Goal: Task Accomplishment & Management: Use online tool/utility

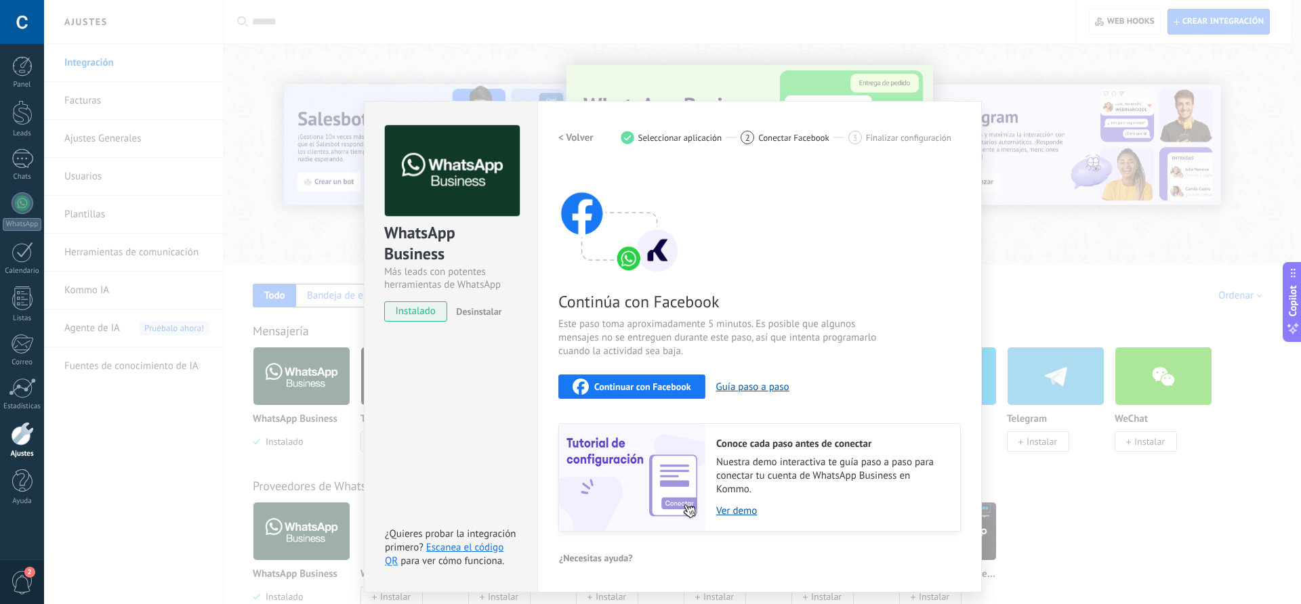
click at [638, 387] on span "Continuar con Facebook" at bounding box center [642, 386] width 97 height 9
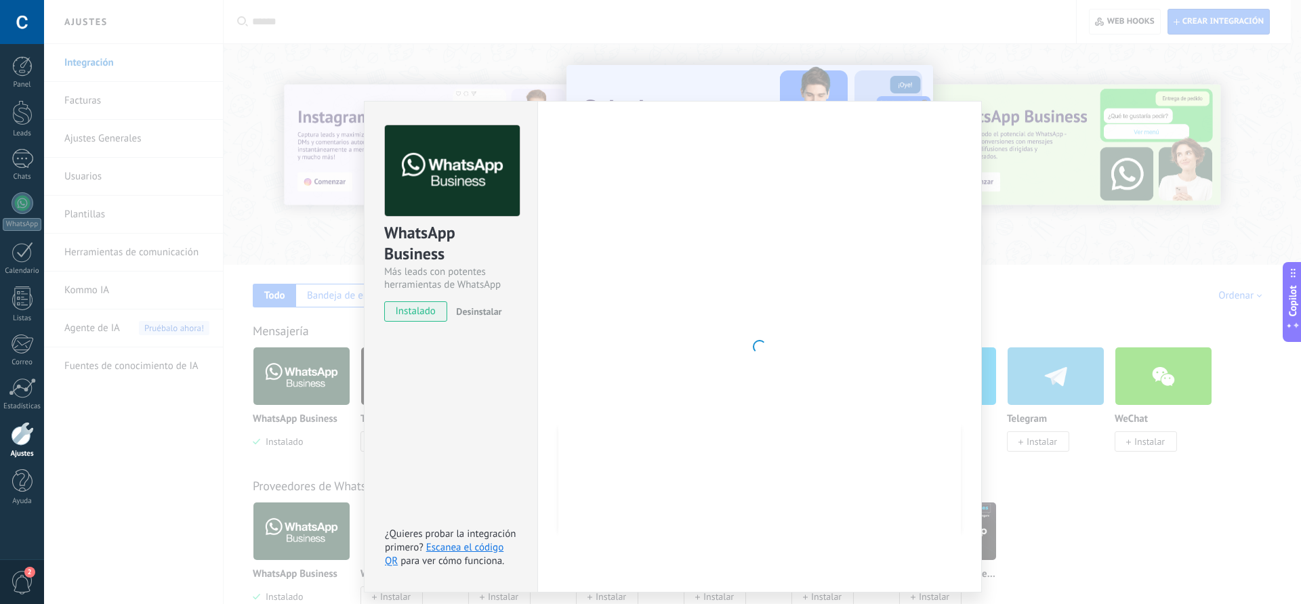
click at [957, 62] on div "WhatsApp Business Más leads con potentes herramientas de WhatsApp instalado Des…" at bounding box center [672, 302] width 1257 height 604
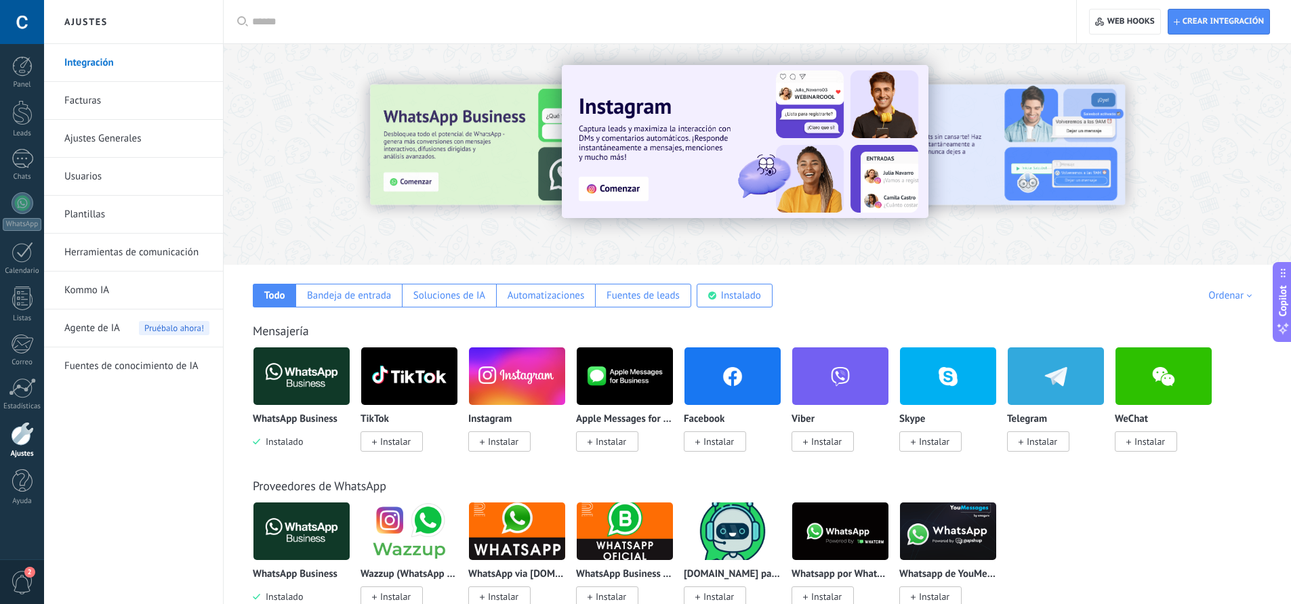
click at [284, 383] on img at bounding box center [301, 377] width 96 height 66
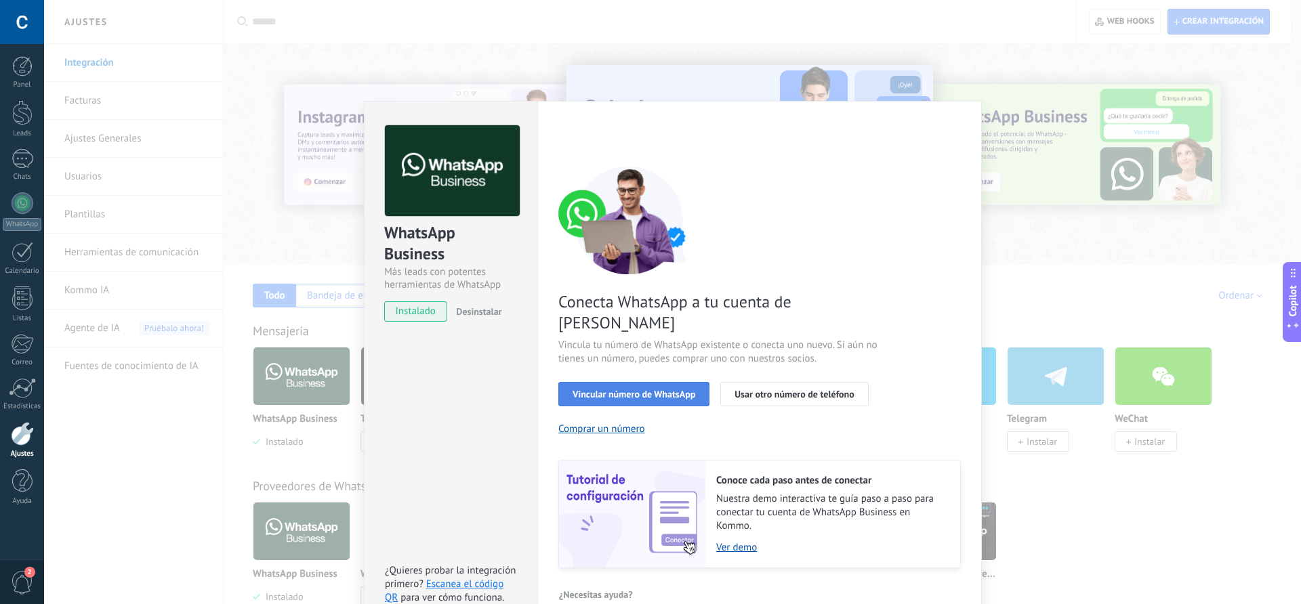
click at [625, 390] on span "Vincular número de WhatsApp" at bounding box center [634, 394] width 123 height 9
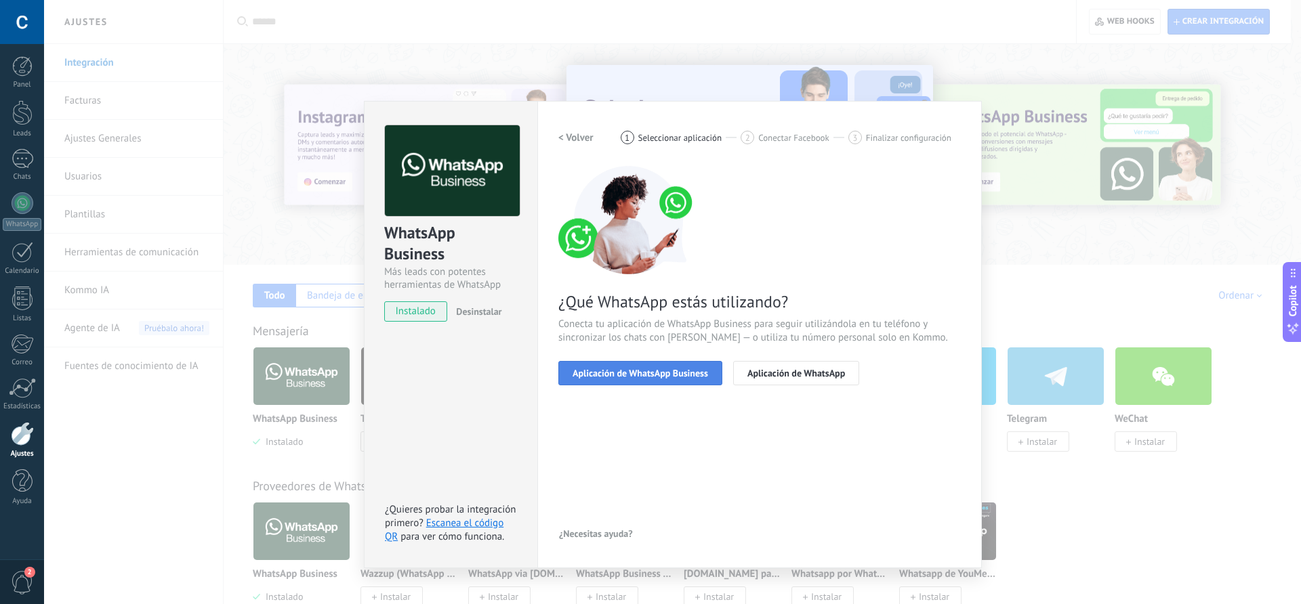
click at [638, 372] on span "Aplicación de WhatsApp Business" at bounding box center [641, 373] width 136 height 9
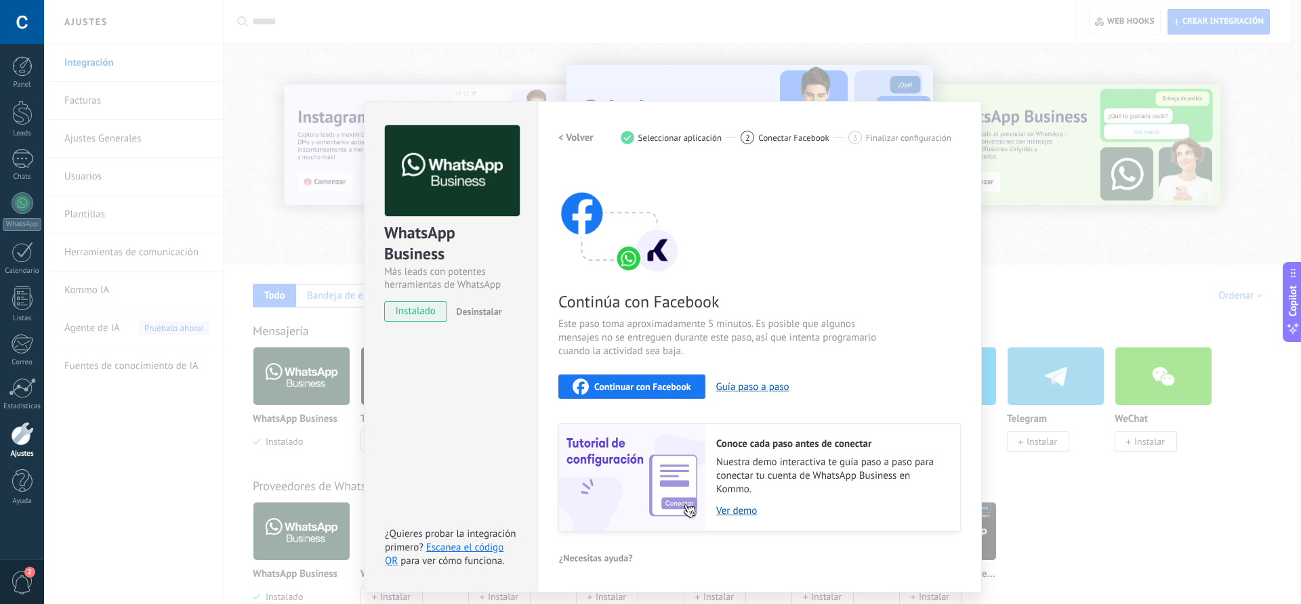
click at [639, 383] on span "Continuar con Facebook" at bounding box center [642, 386] width 97 height 9
